Goal: Go to known website: Go to known website

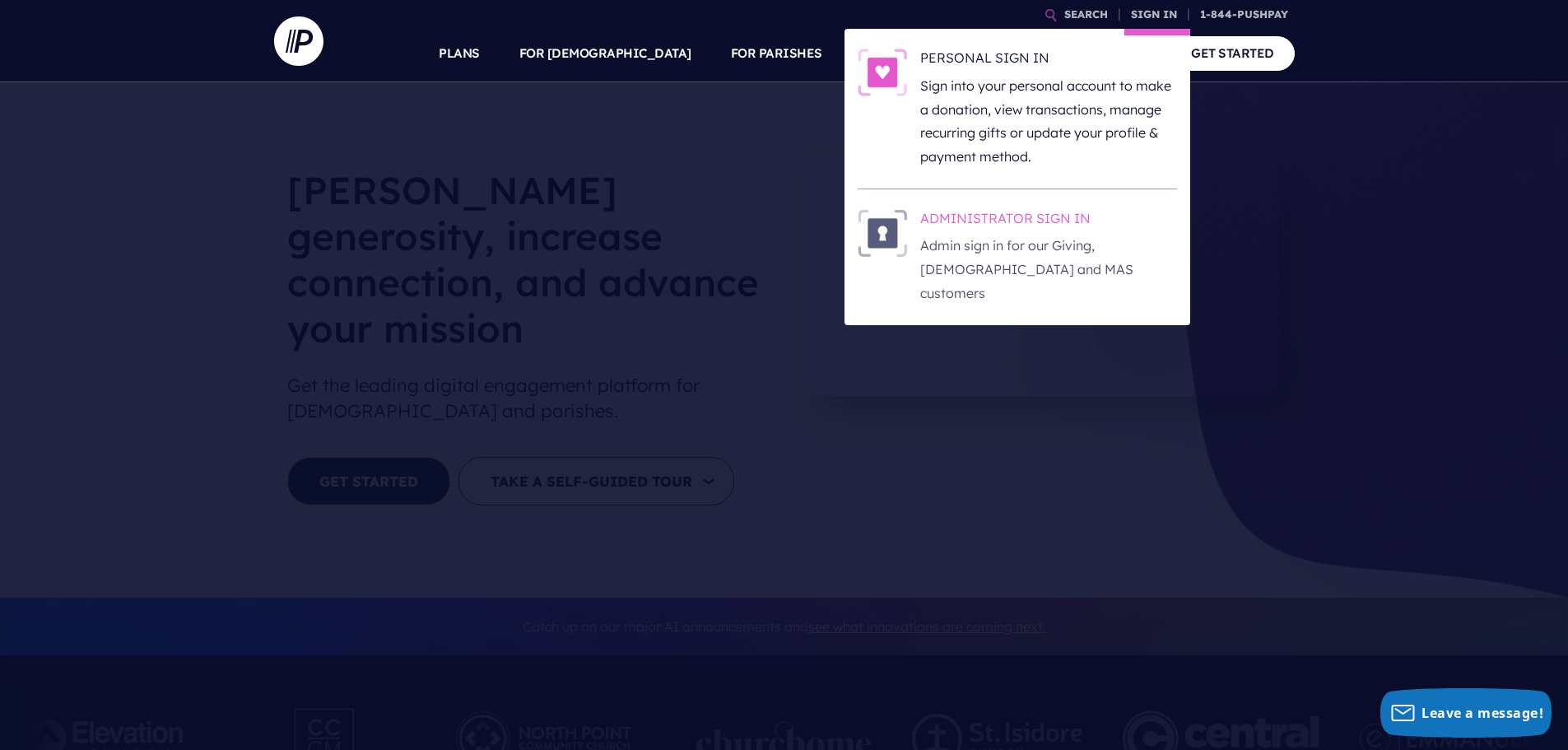
click at [1069, 225] on h6 "ADMINISTRATOR SIGN IN" at bounding box center [1049, 221] width 257 height 25
click at [1022, 218] on h6 "ADMINISTRATOR SIGN IN" at bounding box center [1049, 221] width 257 height 25
click at [1066, 224] on h6 "ADMINISTRATOR SIGN IN" at bounding box center [1049, 221] width 257 height 25
